Goal: Book appointment/travel/reservation

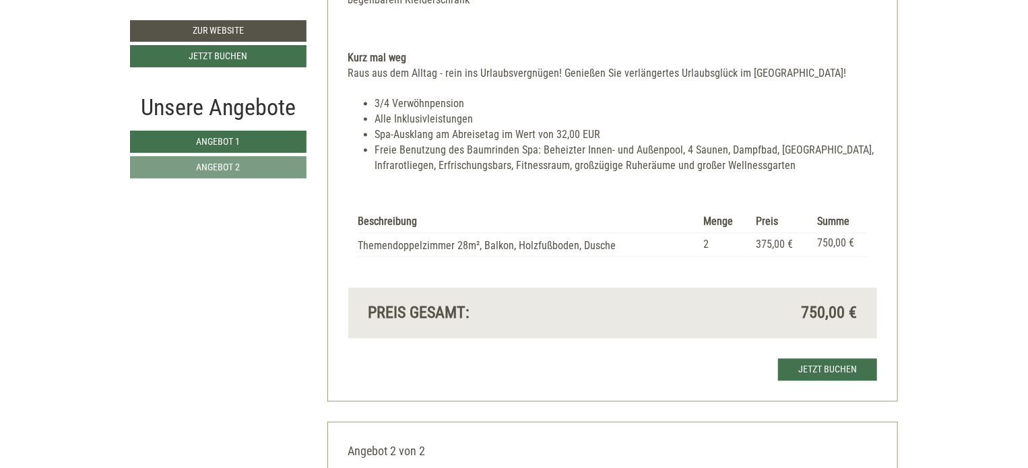
scroll to position [1248, 0]
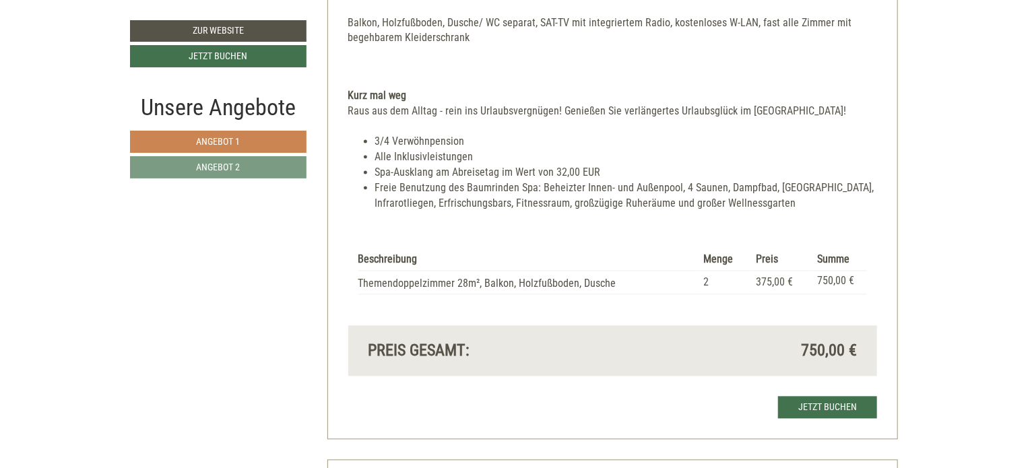
click at [210, 139] on span "Angebot 1" at bounding box center [219, 141] width 44 height 11
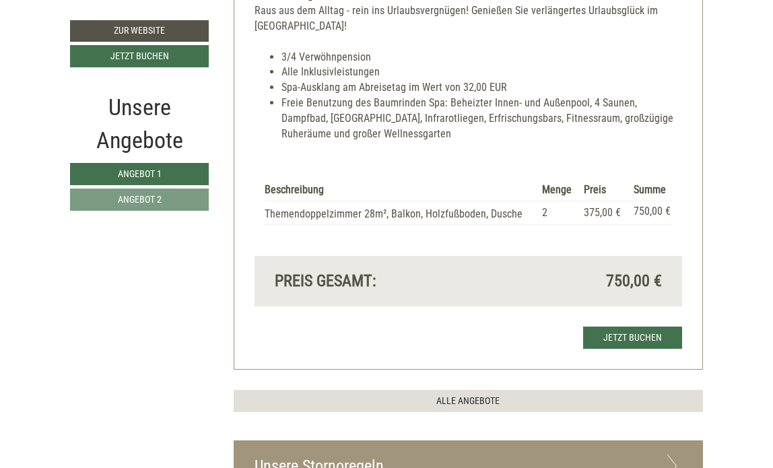
scroll to position [1215, 0]
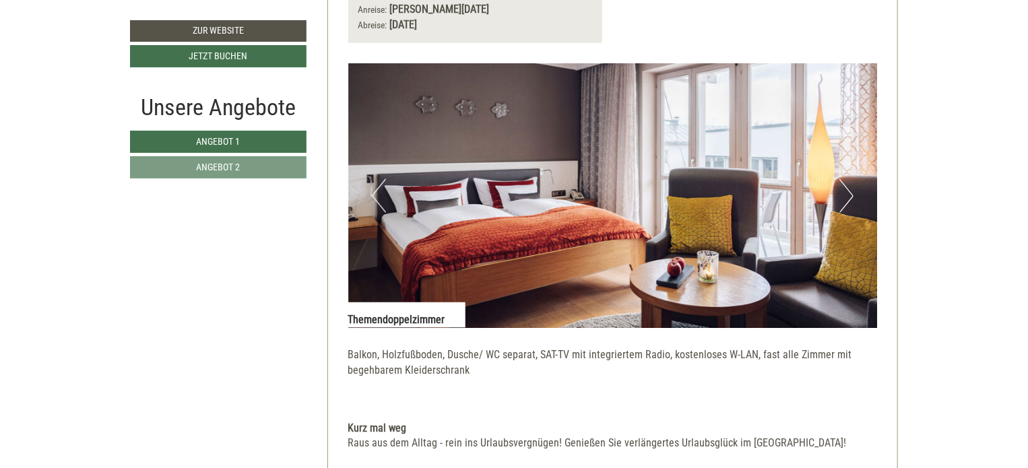
scroll to position [951, 0]
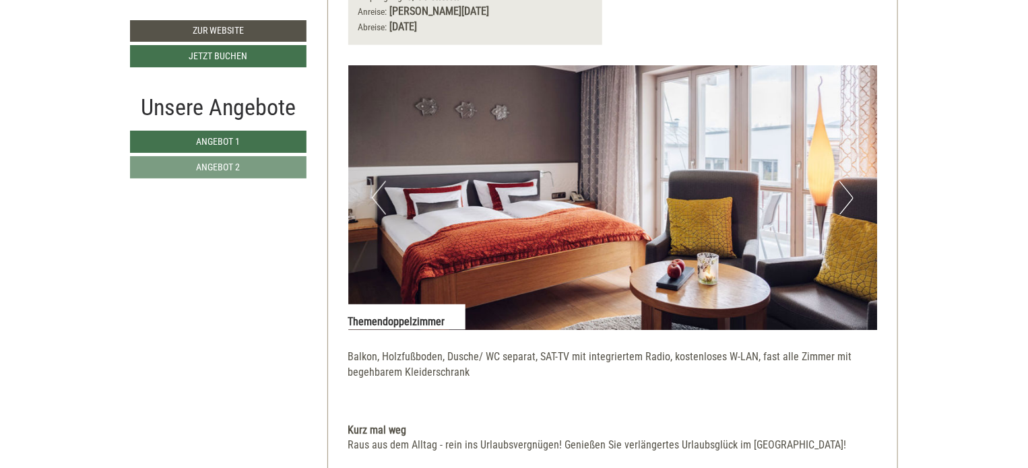
click at [852, 209] on button "Next" at bounding box center [846, 198] width 14 height 34
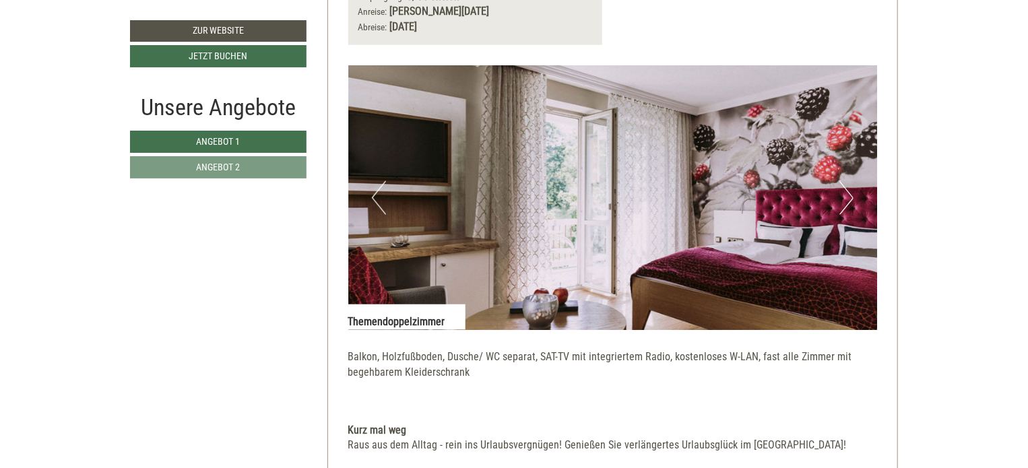
click at [852, 209] on button "Next" at bounding box center [846, 198] width 14 height 34
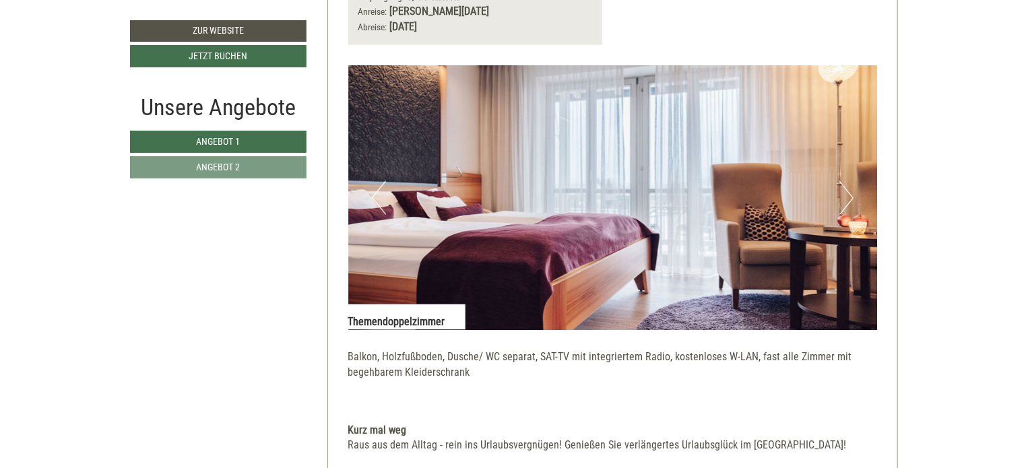
click at [852, 209] on button "Next" at bounding box center [846, 198] width 14 height 34
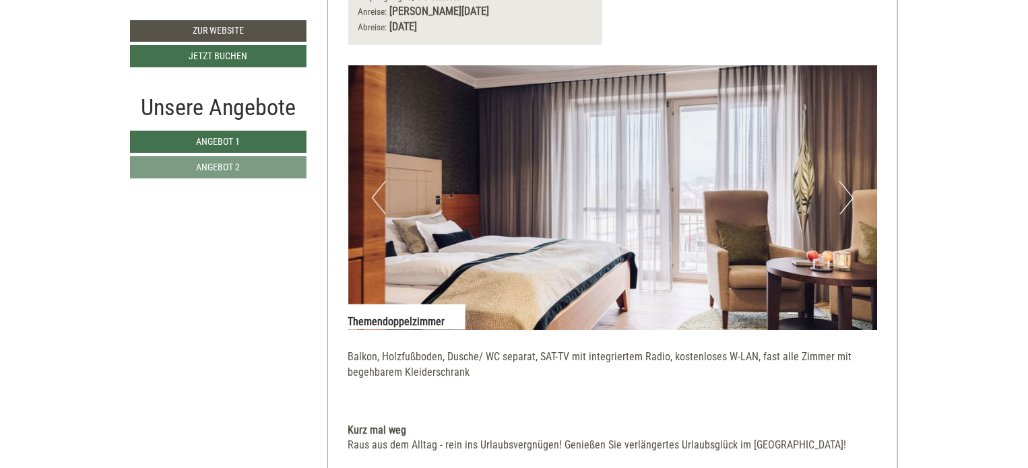
click at [852, 209] on button "Next" at bounding box center [846, 198] width 14 height 34
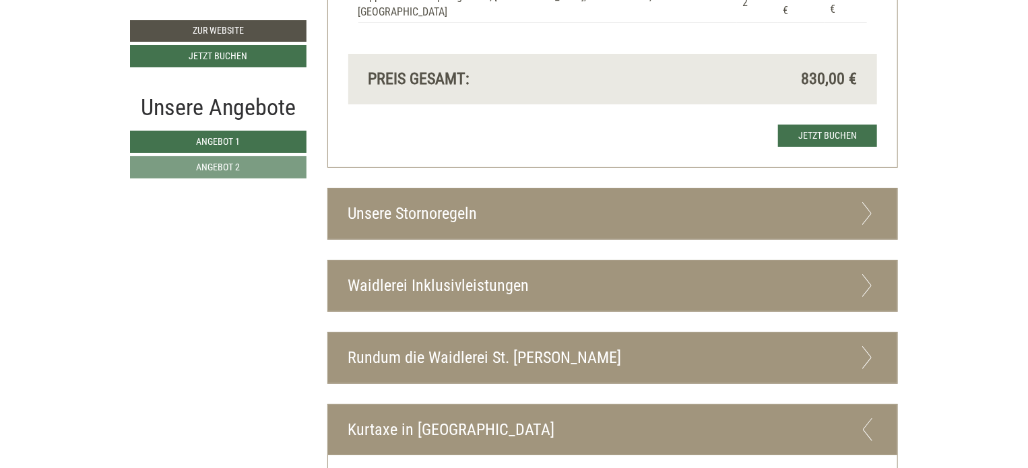
scroll to position [2592, 0]
click at [453, 284] on div "Waidlerei Inklusivleistungen" at bounding box center [613, 286] width 570 height 51
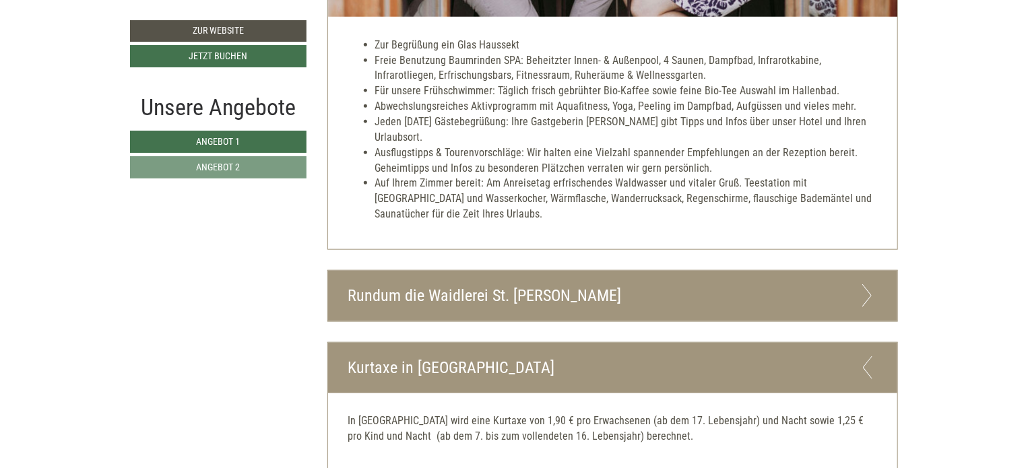
scroll to position [3175, 0]
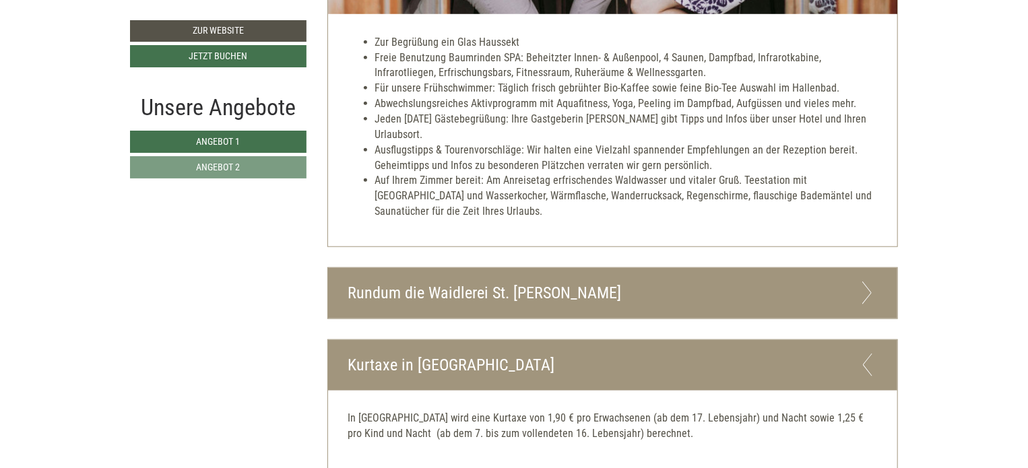
click at [404, 282] on div "Rundum die Waidlerei St. [PERSON_NAME]" at bounding box center [613, 293] width 570 height 51
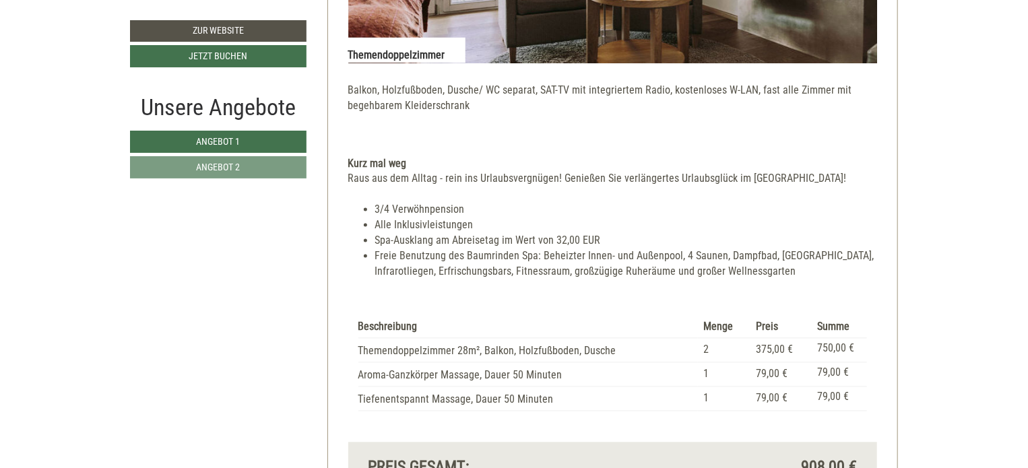
scroll to position [1323, 0]
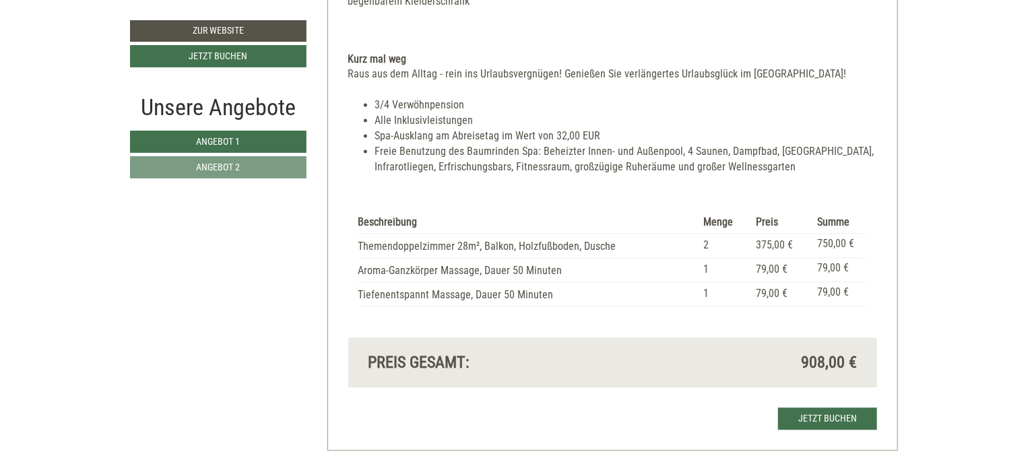
click at [596, 248] on td "Themendoppelzimmer 28m², Balkon, Holzfußboden, Dusche" at bounding box center [528, 246] width 340 height 24
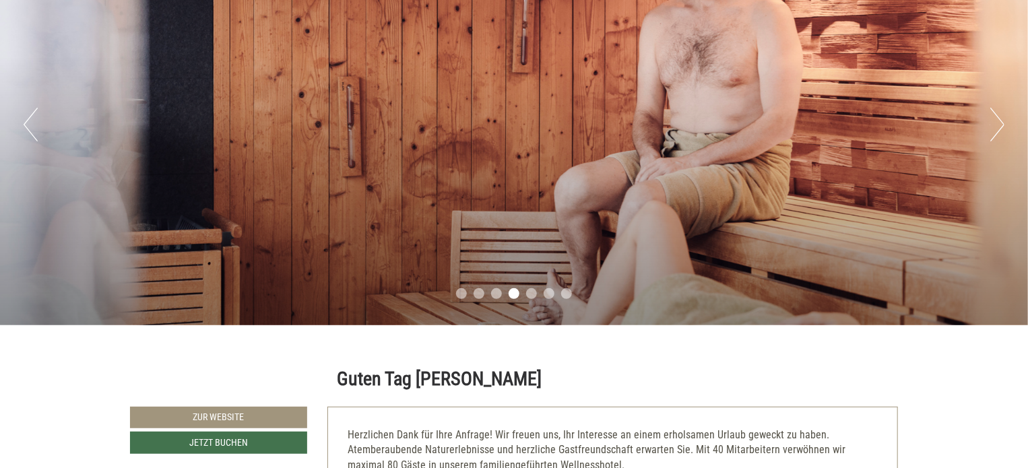
scroll to position [0, 0]
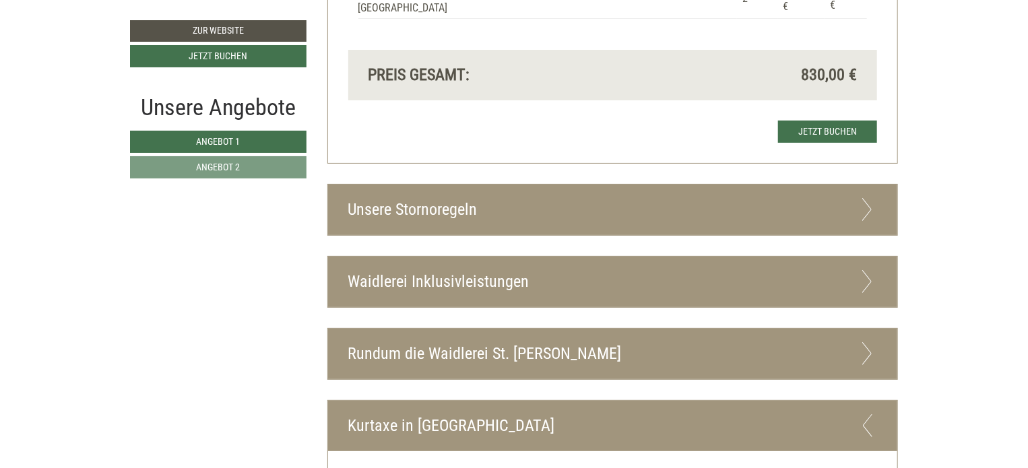
scroll to position [2630, 0]
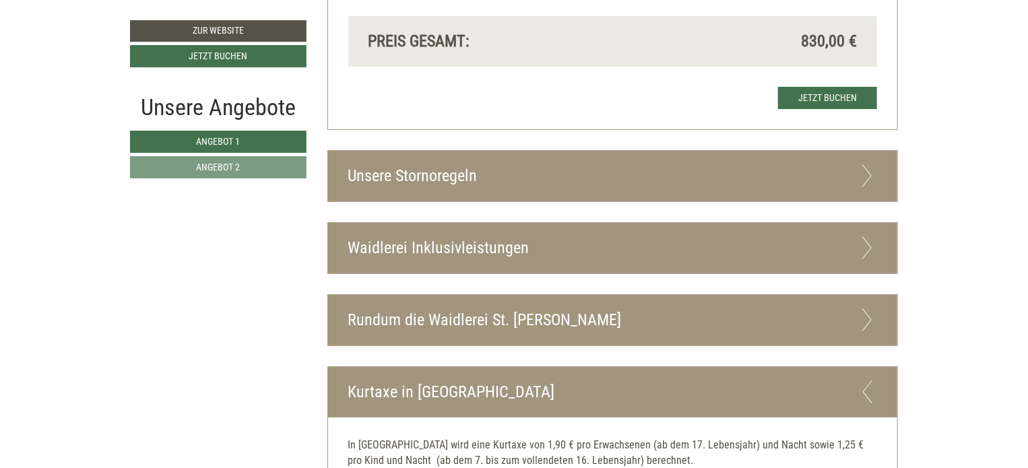
click at [437, 230] on div "Waidlerei Inklusivleistungen" at bounding box center [613, 248] width 570 height 51
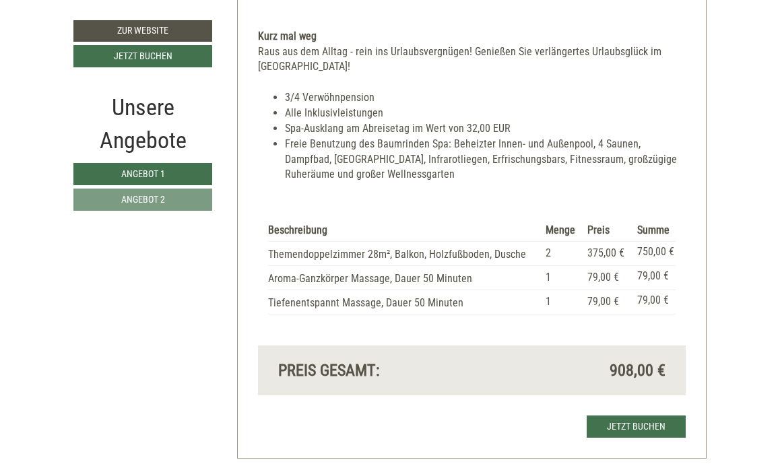
scroll to position [1226, 0]
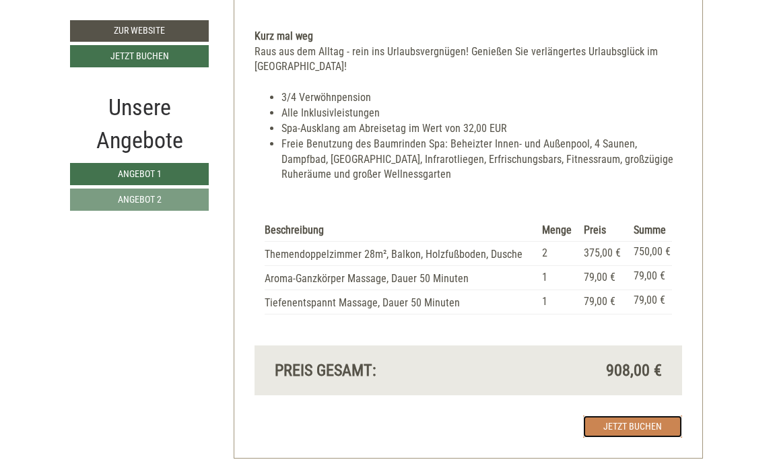
click at [627, 416] on link "Jetzt buchen" at bounding box center [632, 427] width 99 height 22
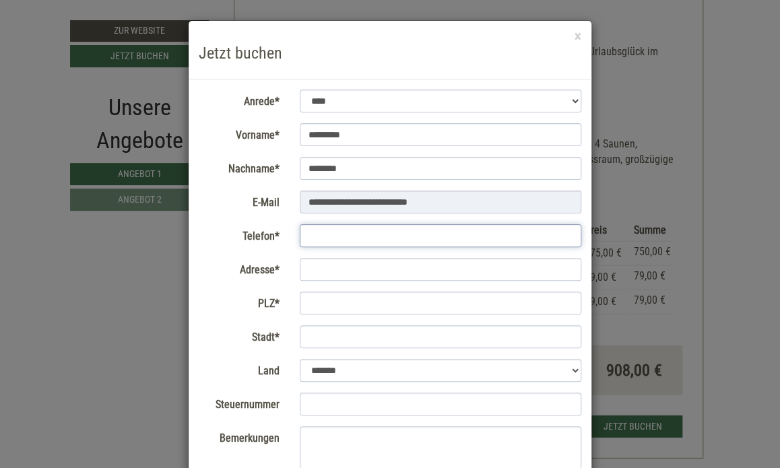
click at [350, 230] on input "Telefon*" at bounding box center [441, 235] width 282 height 23
type input "**********"
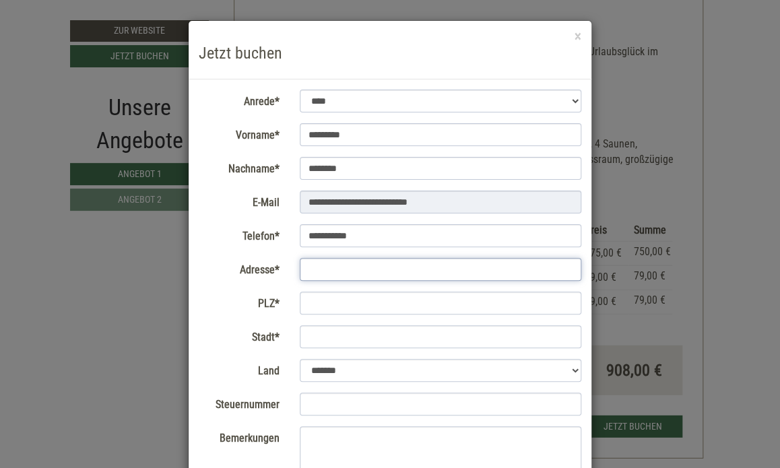
click at [338, 265] on input "Adresse*" at bounding box center [441, 269] width 282 height 23
type input "**********"
type input "*****"
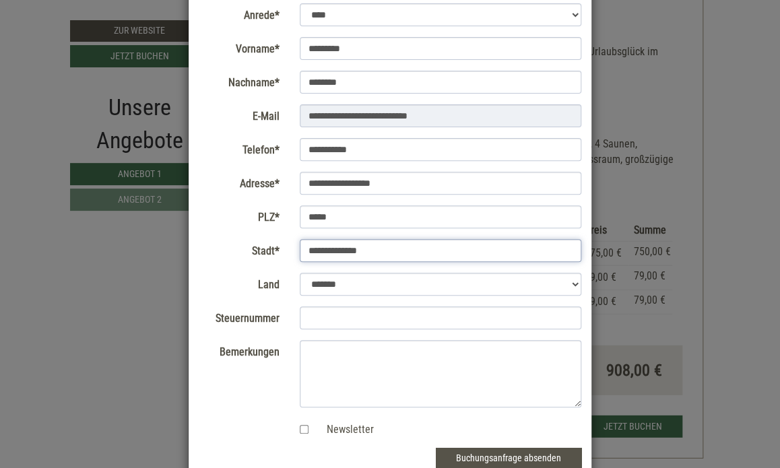
scroll to position [89, 0]
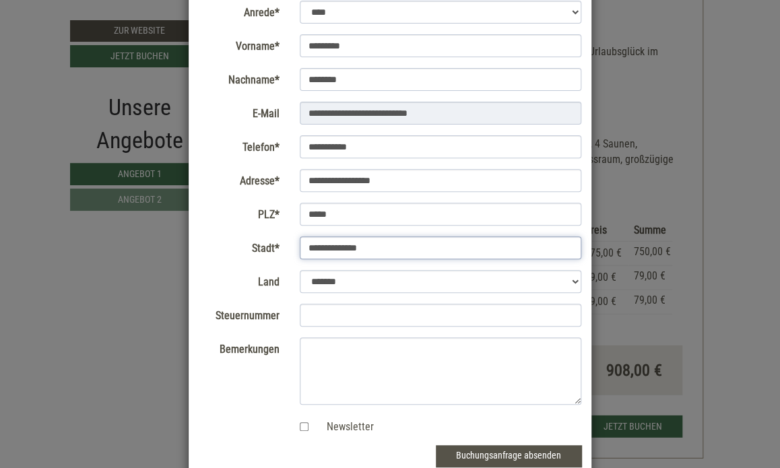
type input "**********"
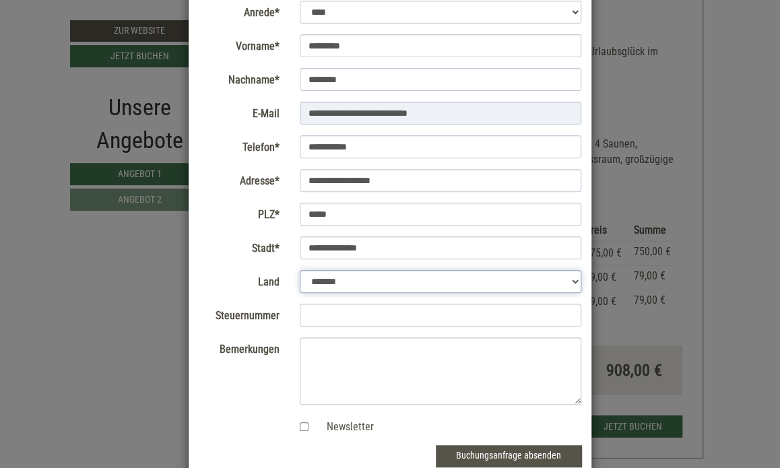
click at [398, 282] on select "**********" at bounding box center [441, 281] width 282 height 23
select select "*"
click at [300, 270] on select "**********" at bounding box center [441, 281] width 282 height 23
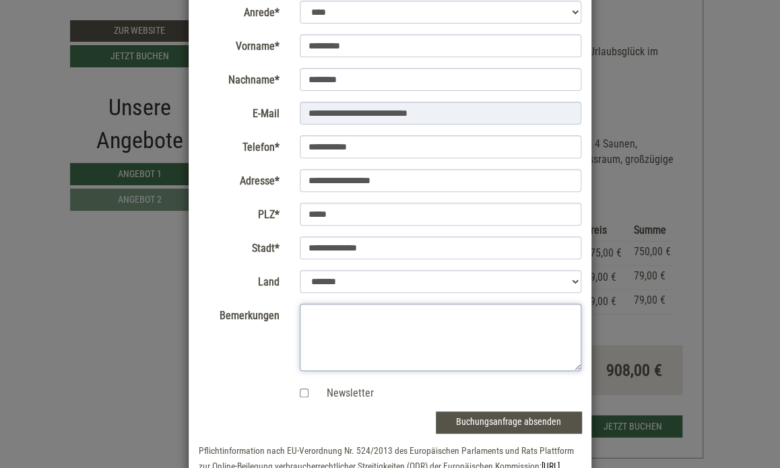
click at [345, 316] on textarea "Bemerkungen" at bounding box center [441, 337] width 282 height 67
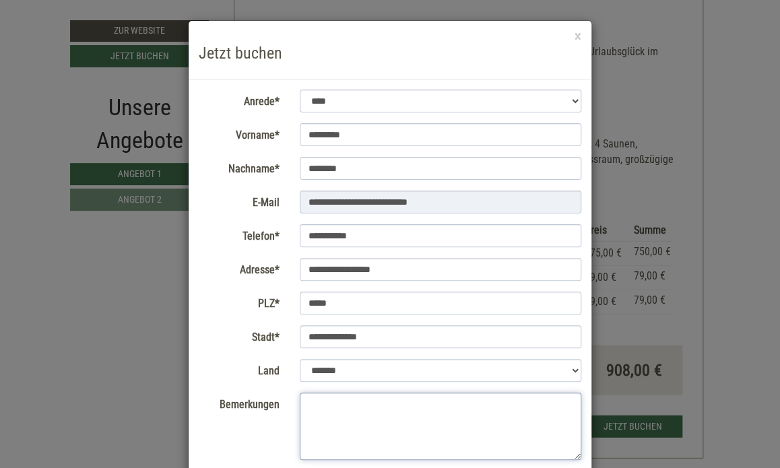
scroll to position [140, 0]
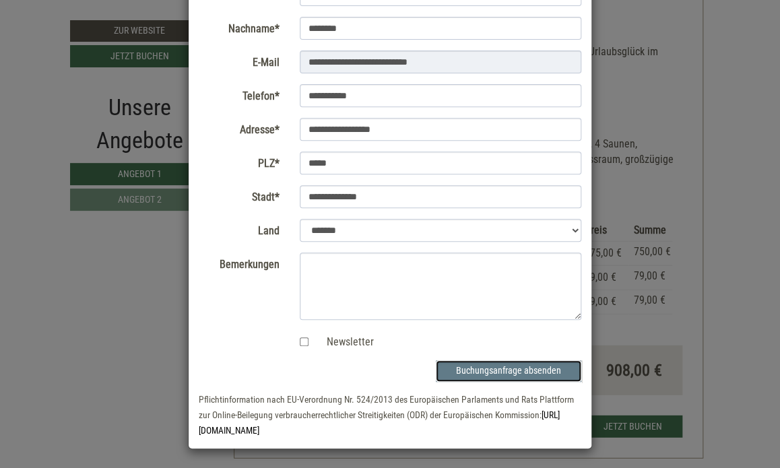
click at [509, 365] on button "Buchungsanfrage absenden" at bounding box center [509, 371] width 146 height 22
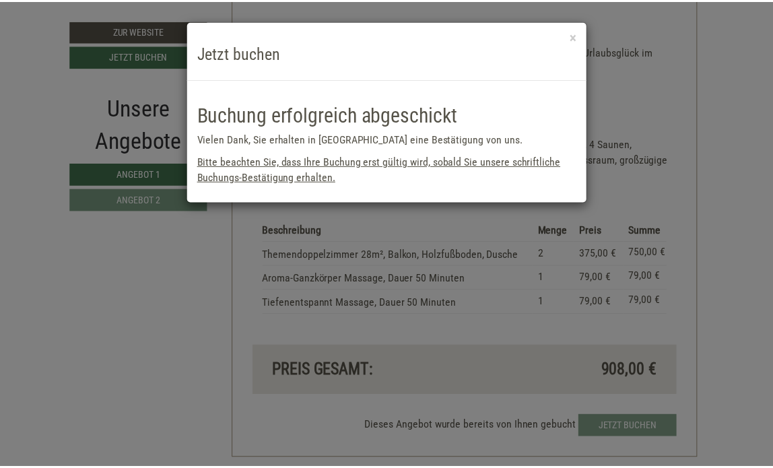
scroll to position [0, 0]
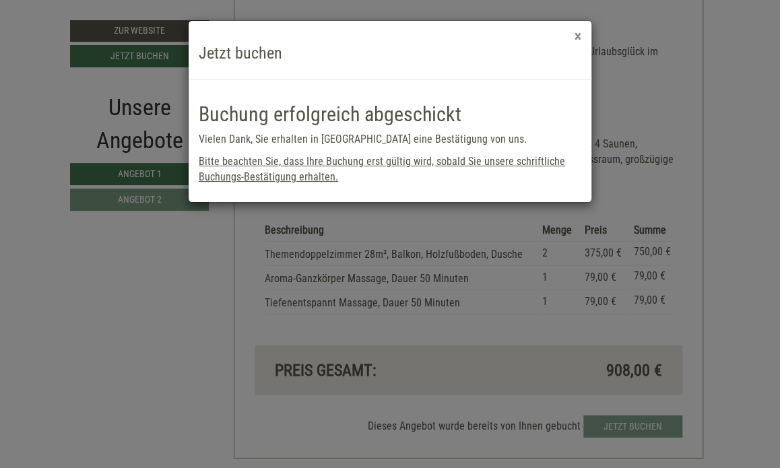
click at [579, 42] on button "×" at bounding box center [578, 37] width 7 height 14
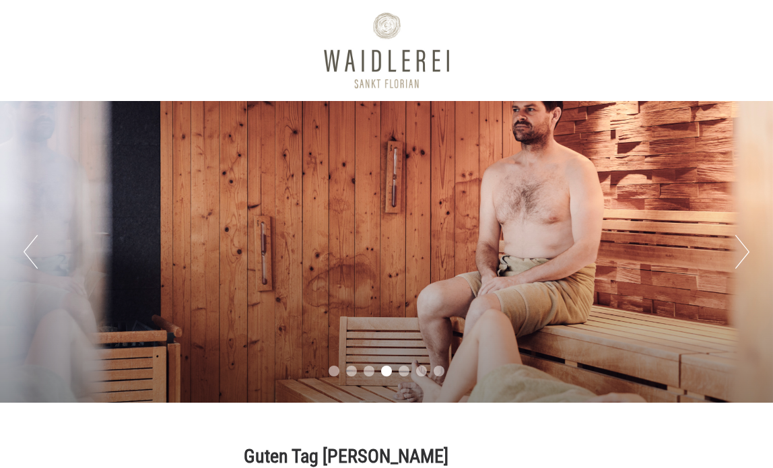
click at [744, 256] on button "Next" at bounding box center [743, 252] width 14 height 34
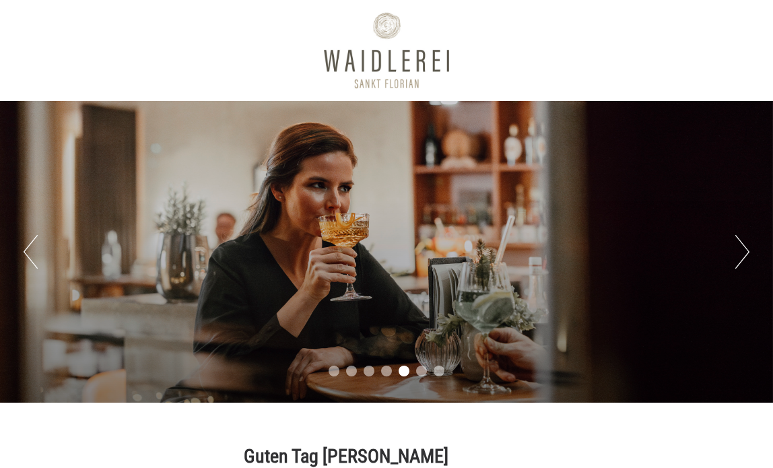
click at [744, 256] on button "Next" at bounding box center [743, 252] width 14 height 34
